Goal: Communication & Community: Participate in discussion

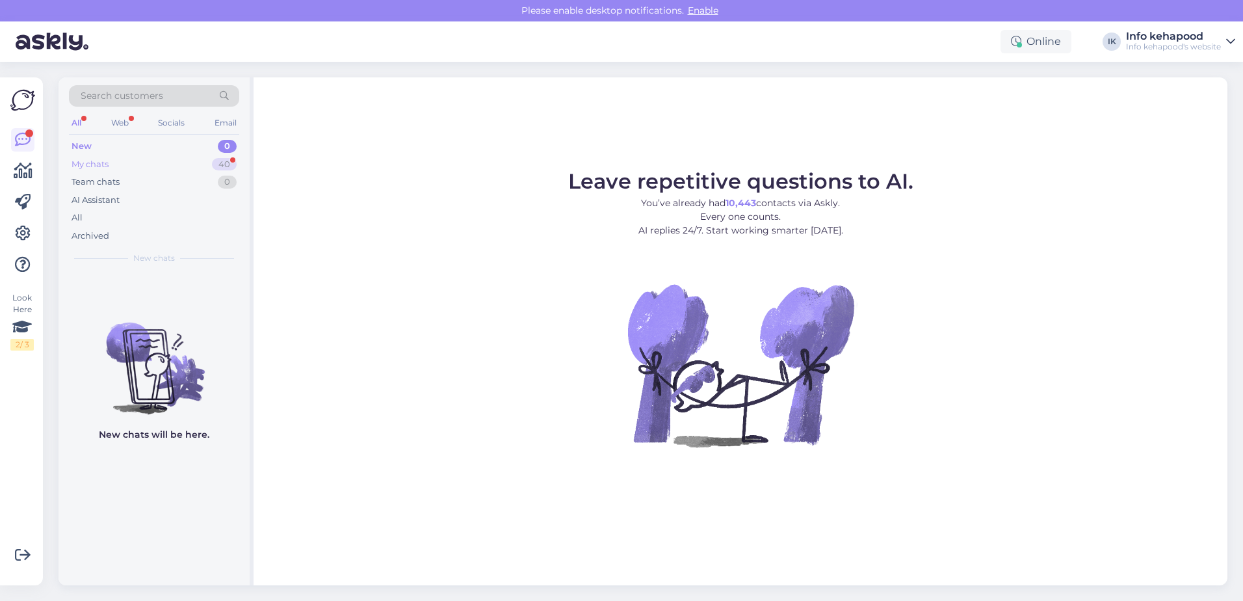
click at [189, 165] on div "My chats 40" at bounding box center [154, 164] width 170 height 18
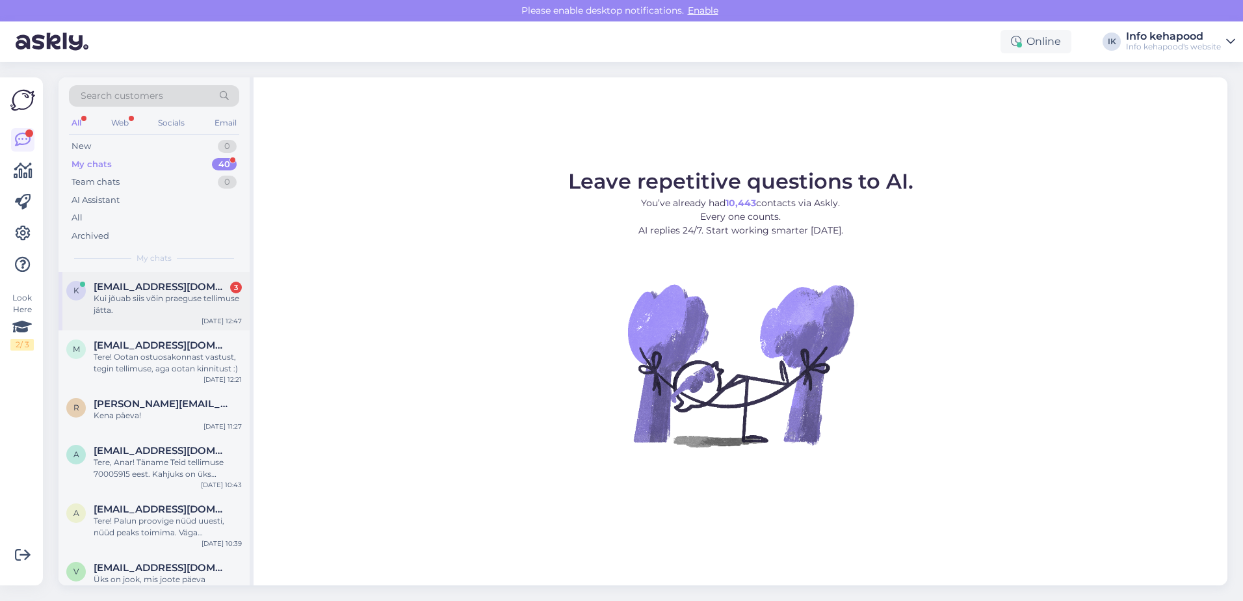
click at [160, 304] on div "Kui jõuab siis võin praeguse tellimuse jätta." at bounding box center [168, 304] width 148 height 23
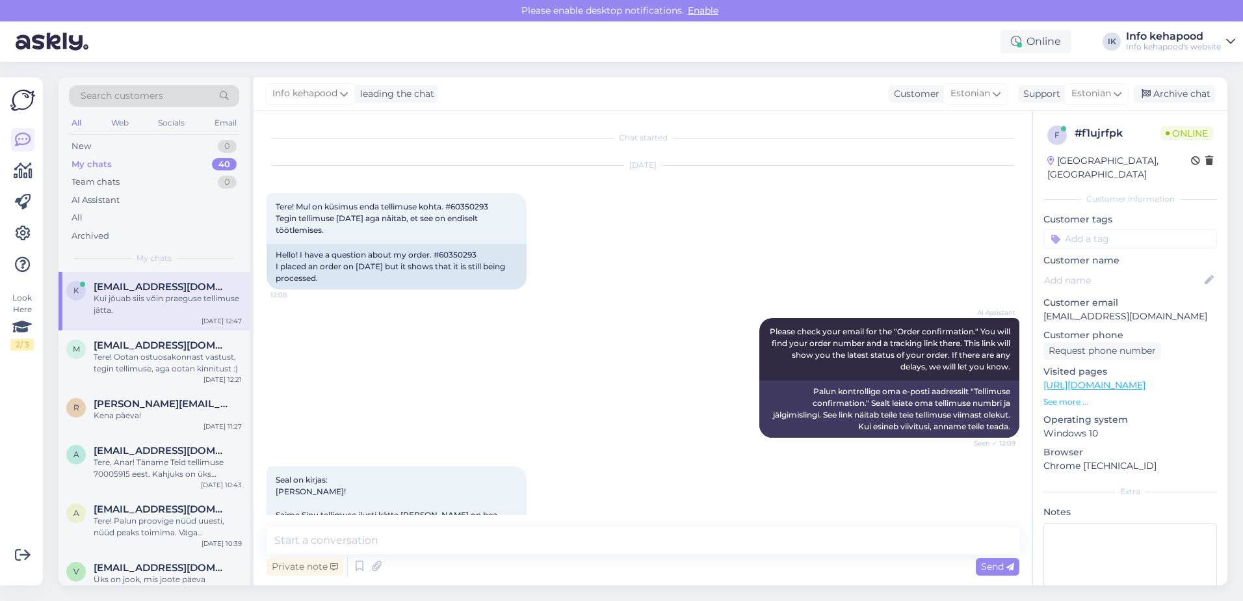
scroll to position [1383, 0]
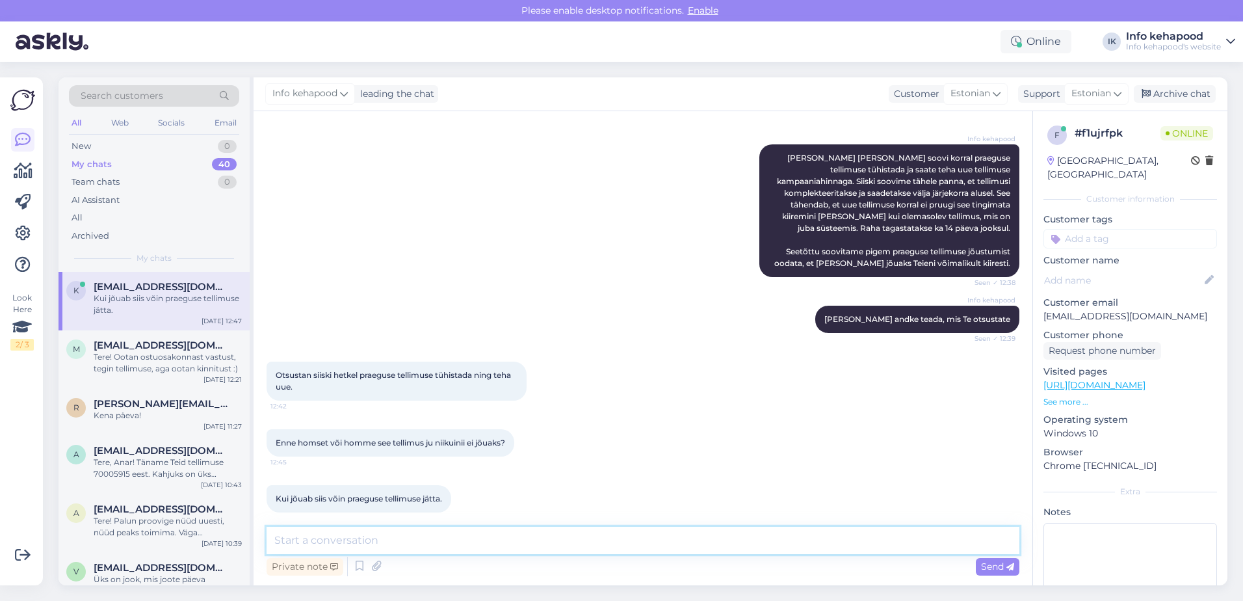
click at [480, 534] on textarea at bounding box center [643, 540] width 753 height 27
click at [350, 542] on textarea at bounding box center [643, 540] width 753 height 27
click at [585, 538] on textarea "[PERSON_NAME] veendunud, et Teie tellimus komplekteeritakse homme ära. :)" at bounding box center [643, 540] width 753 height 27
click at [588, 547] on textarea "[PERSON_NAME] veendunud, et Teie tellimus komplekteeritakse homme ära. :)" at bounding box center [643, 540] width 753 height 27
click at [606, 543] on textarea "[PERSON_NAME] veendunud, et Teie tellimus komplekteeritakse homse ära. :)" at bounding box center [643, 540] width 753 height 27
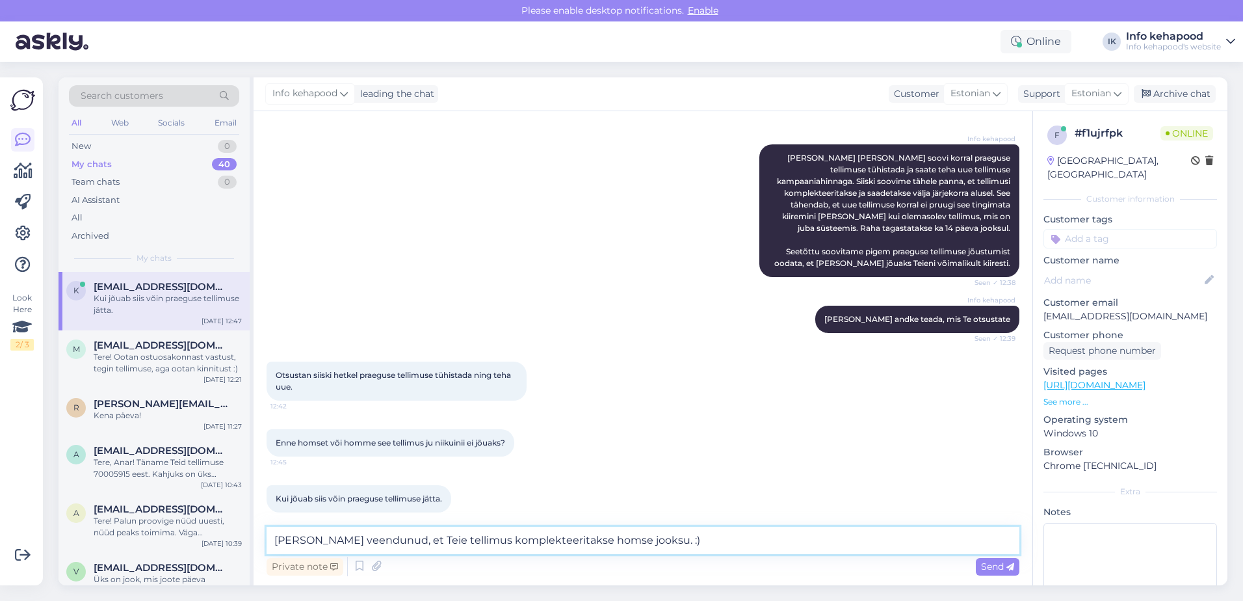
type textarea "[PERSON_NAME] veendunud, et Teie tellimus komplekteeritakse homse jooksul. :)"
